Goal: Information Seeking & Learning: Learn about a topic

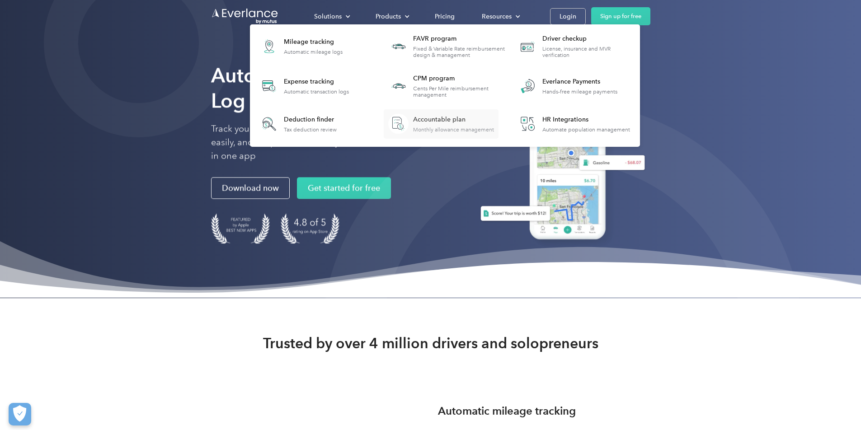
click at [443, 121] on div "Accountable plan" at bounding box center [453, 119] width 81 height 9
click at [309, 47] on div "Mileage tracking Automatic mileage logs" at bounding box center [313, 46] width 59 height 18
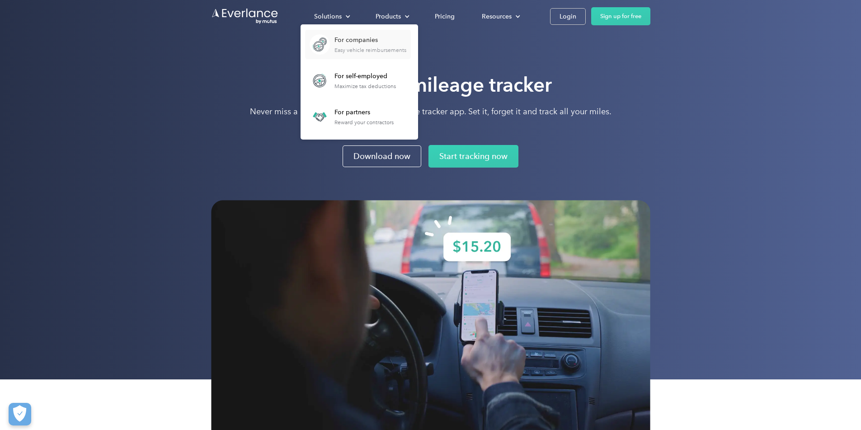
click at [353, 41] on div "For companies" at bounding box center [370, 40] width 72 height 9
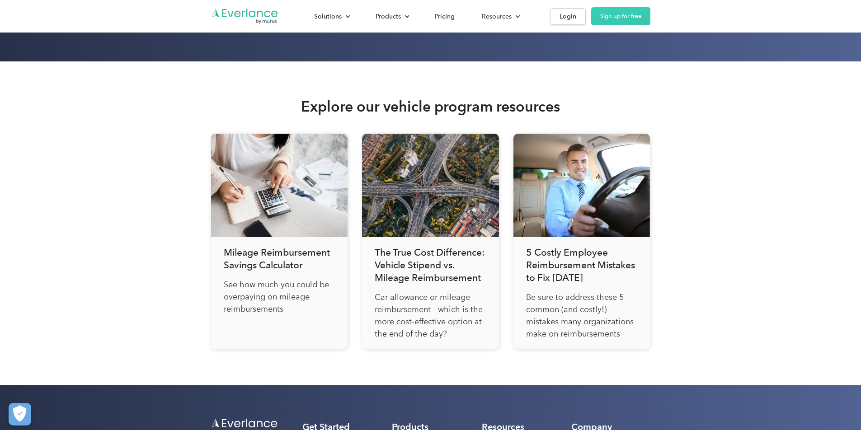
scroll to position [3006, 0]
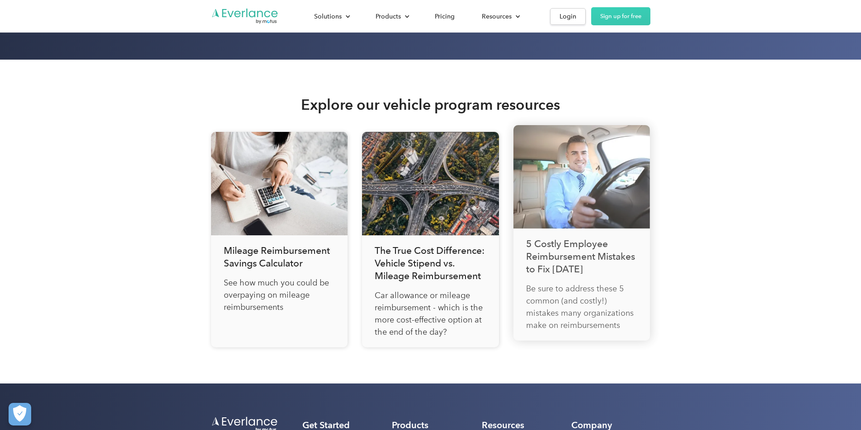
click at [571, 292] on p "Be sure to address these 5 common (and costly!) mistakes many organizations mak…" at bounding box center [582, 307] width 112 height 49
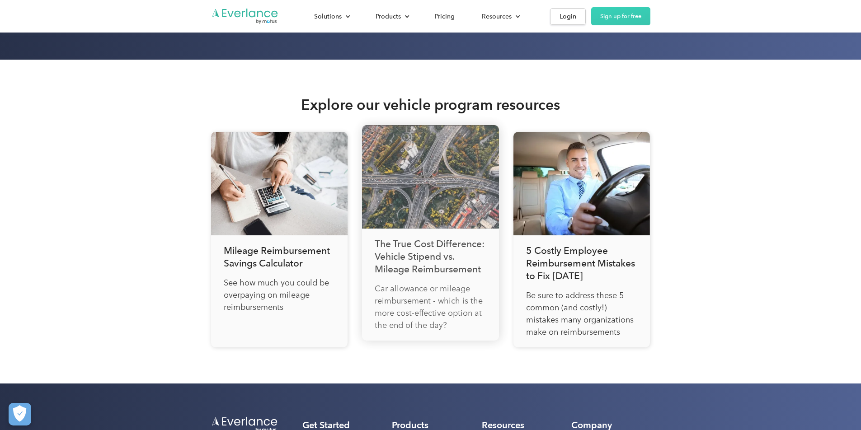
click at [446, 266] on h3 "The True Cost Difference: Vehicle Stipend vs. Mileage Reimbursement" at bounding box center [431, 257] width 112 height 38
